Goal: Information Seeking & Learning: Learn about a topic

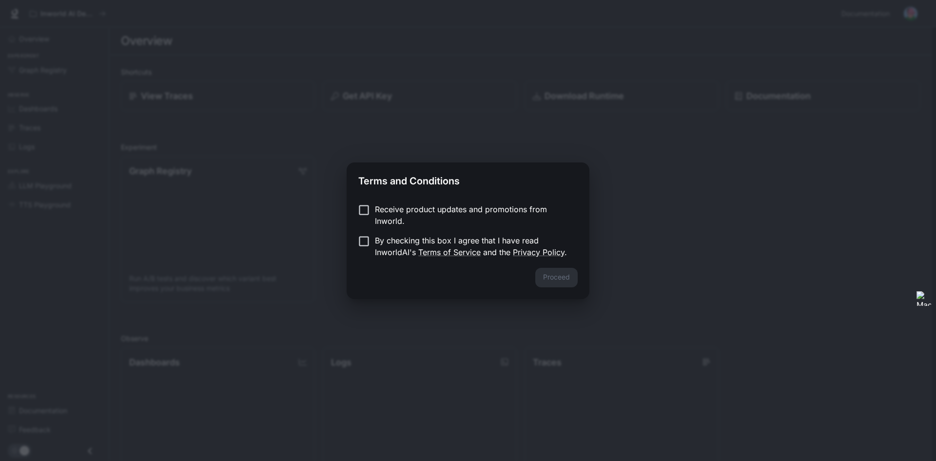
click at [461, 207] on p "Receive product updates and promotions from Inworld." at bounding box center [472, 214] width 195 height 23
click at [396, 245] on p "By checking this box I agree that I have read InworldAI's Terms of Service and …" at bounding box center [472, 245] width 195 height 23
click at [571, 281] on button "Proceed" at bounding box center [556, 277] width 42 height 19
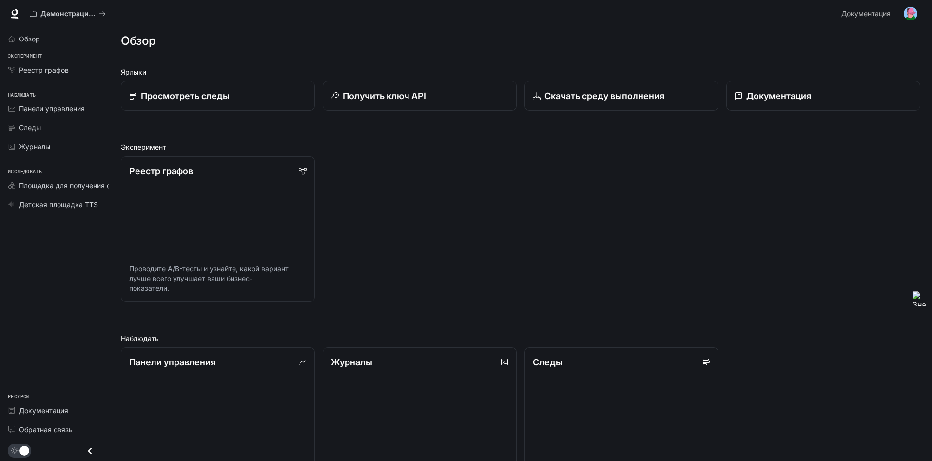
click at [683, 177] on div "Реестр графов Проводите A/B-тесты и узнайте, какой вариант лучше всего улучшает…" at bounding box center [516, 225] width 807 height 154
drag, startPoint x: 674, startPoint y: 209, endPoint x: 727, endPoint y: 135, distance: 90.5
click at [14, 16] on icon at bounding box center [15, 14] width 10 height 10
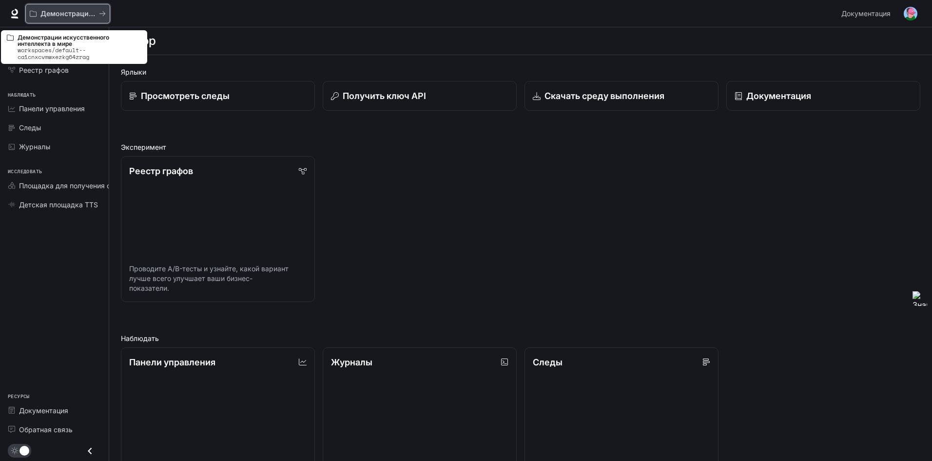
click at [109, 17] on button "Демонстрации искусственного интеллекта в мире" at bounding box center [67, 13] width 85 height 19
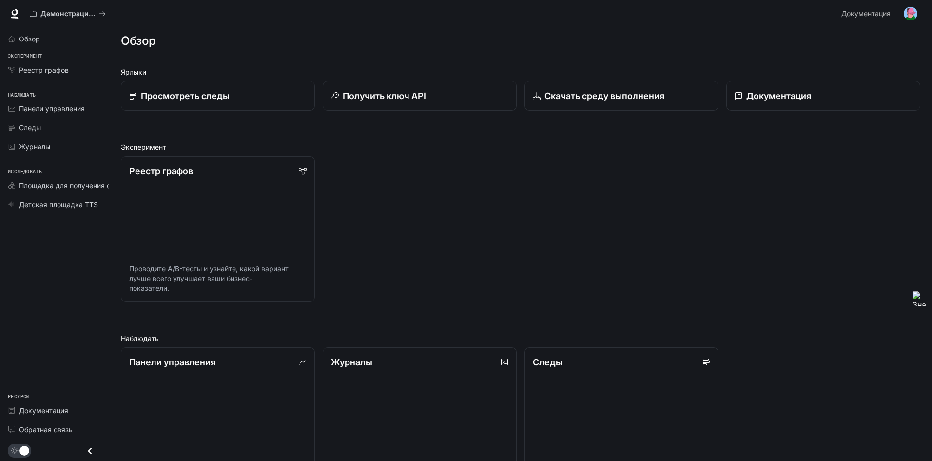
click at [462, 206] on div "Реестр графов Проводите A/B-тесты и узнайте, какой вариант лучше всего улучшает…" at bounding box center [516, 225] width 807 height 154
click at [87, 454] on icon "Закрыть ящик" at bounding box center [89, 450] width 13 height 13
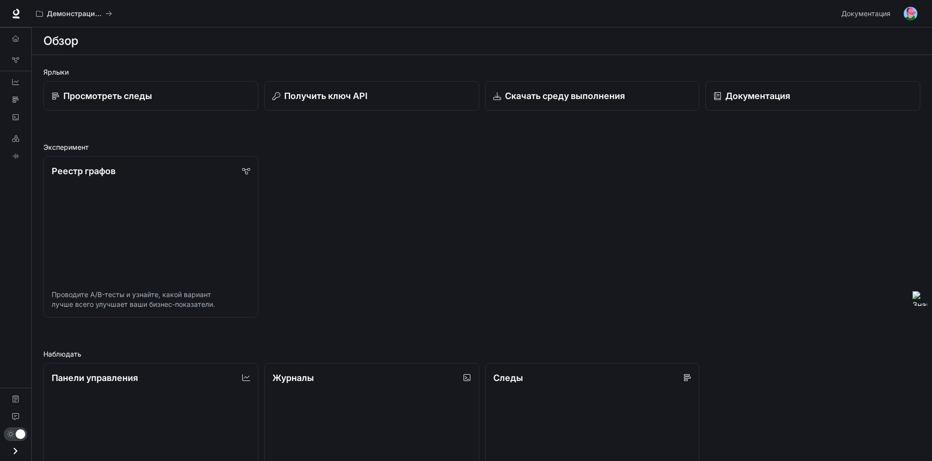
click at [13, 448] on icon "Open drawer" at bounding box center [15, 450] width 13 height 13
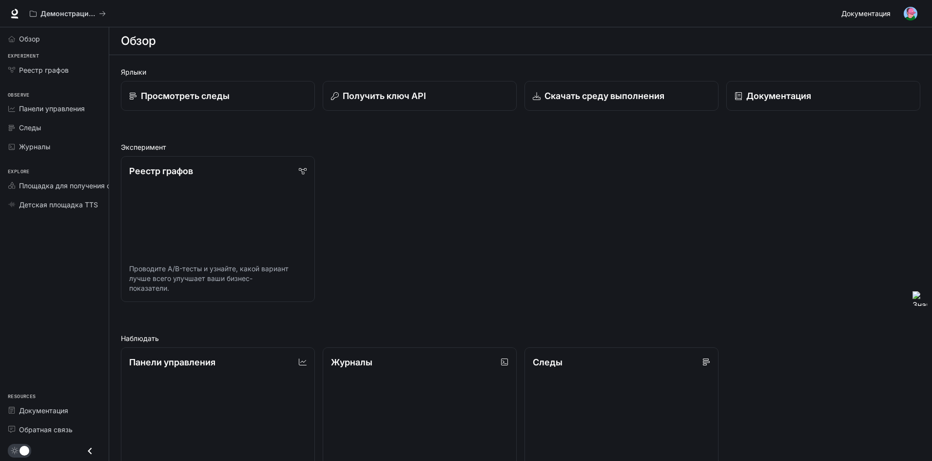
click at [860, 8] on span "Документация" at bounding box center [865, 14] width 49 height 12
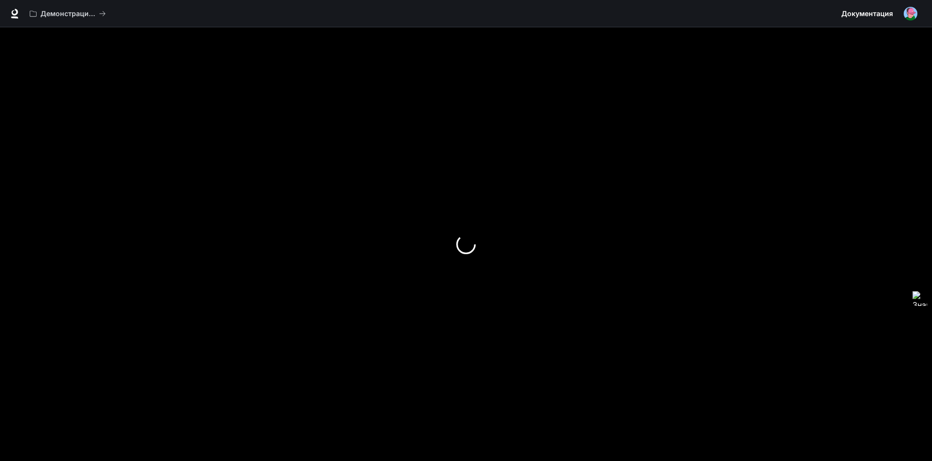
click at [904, 9] on img "button" at bounding box center [910, 14] width 14 height 14
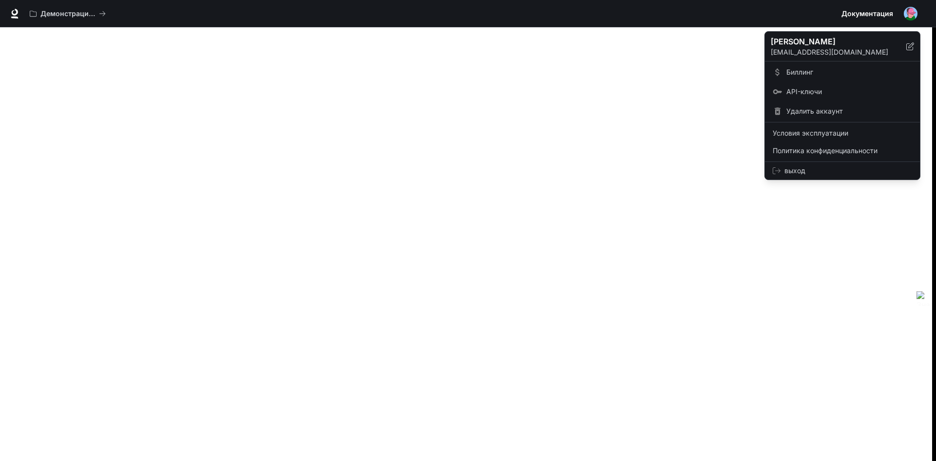
click at [904, 9] on div at bounding box center [468, 230] width 936 height 461
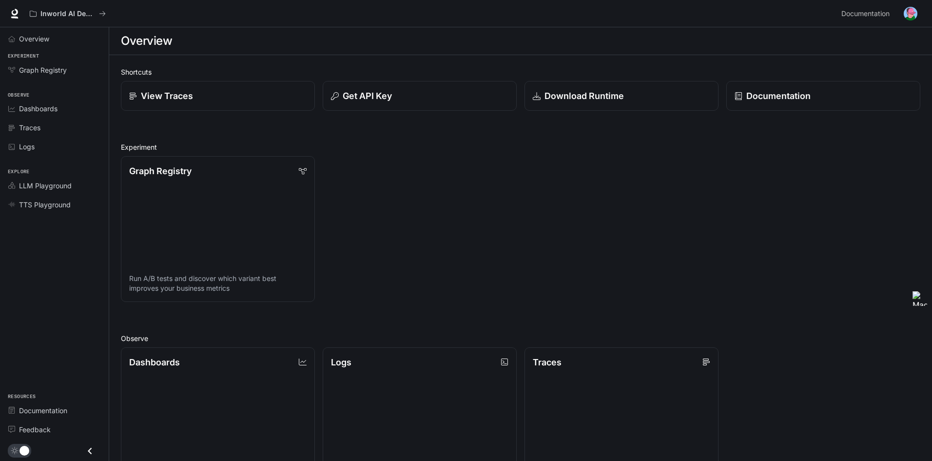
drag, startPoint x: 666, startPoint y: 151, endPoint x: 589, endPoint y: 166, distance: 79.0
click at [589, 166] on div "Graph Registry Run A/B tests and discover which variant best improves your busi…" at bounding box center [516, 225] width 807 height 154
click at [17, 7] on link at bounding box center [15, 14] width 14 height 14
click at [914, 19] on button "button" at bounding box center [910, 13] width 19 height 19
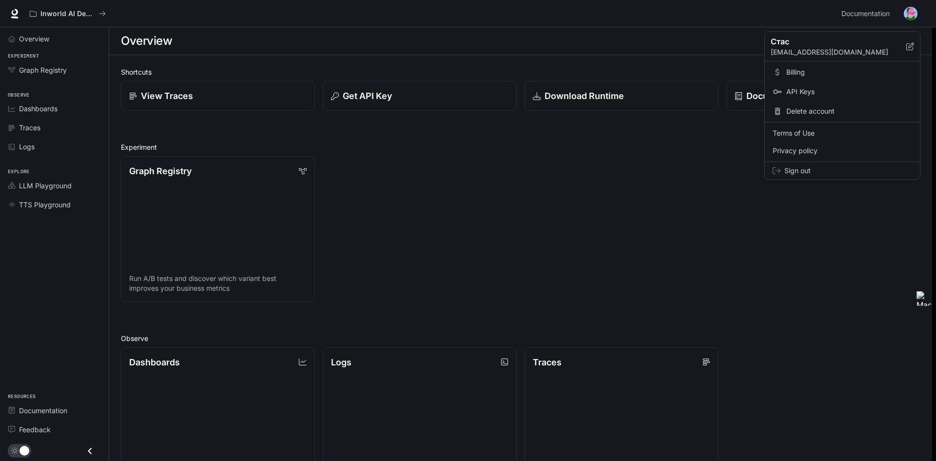
click at [913, 19] on div at bounding box center [468, 230] width 936 height 461
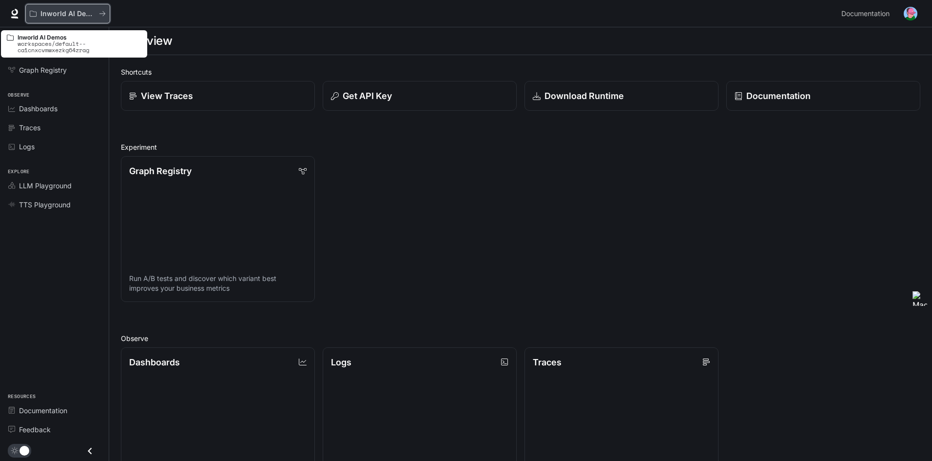
click at [47, 10] on p "Inworld AI Demos" at bounding box center [67, 14] width 55 height 8
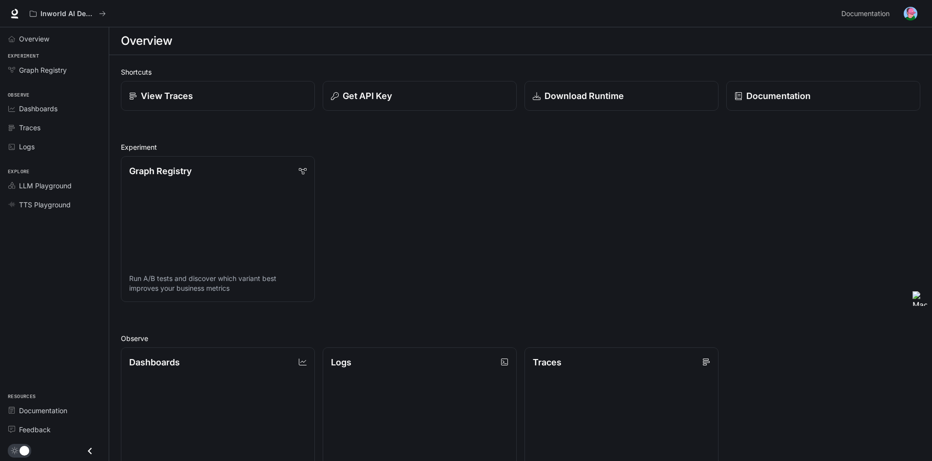
drag, startPoint x: 86, startPoint y: 15, endPoint x: 18, endPoint y: 18, distance: 67.8
click at [19, 18] on div "Inworld AI Demos Documentation Documentation" at bounding box center [466, 13] width 932 height 27
click at [33, 36] on span "Overview" at bounding box center [34, 39] width 30 height 10
click at [37, 43] on span "Overview" at bounding box center [34, 39] width 31 height 10
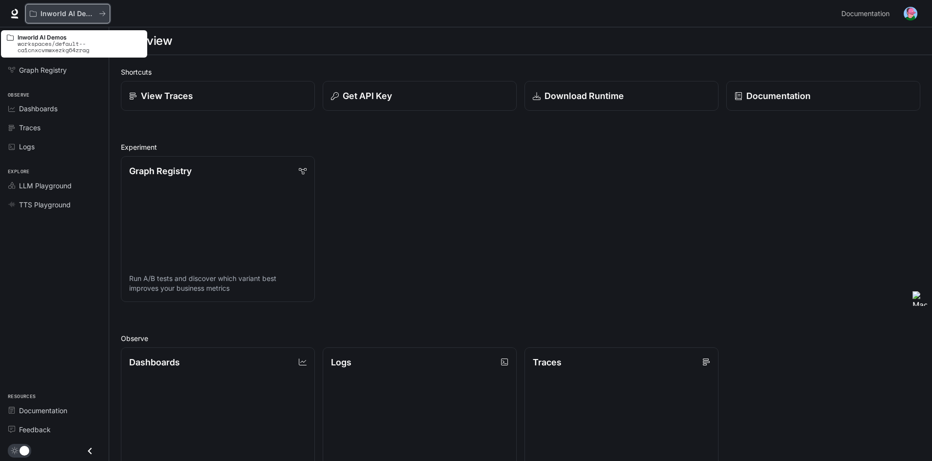
click at [39, 17] on div "Inworld AI Demos" at bounding box center [64, 14] width 69 height 8
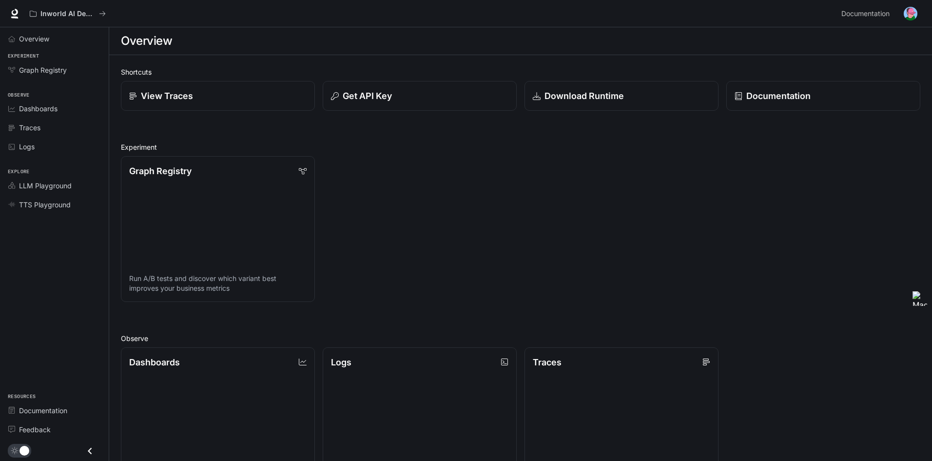
click at [21, 18] on div "Inworld AI Demos Documentation Documentation" at bounding box center [466, 13] width 932 height 27
click at [15, 16] on icon at bounding box center [15, 14] width 10 height 10
